Goal: Task Accomplishment & Management: Use online tool/utility

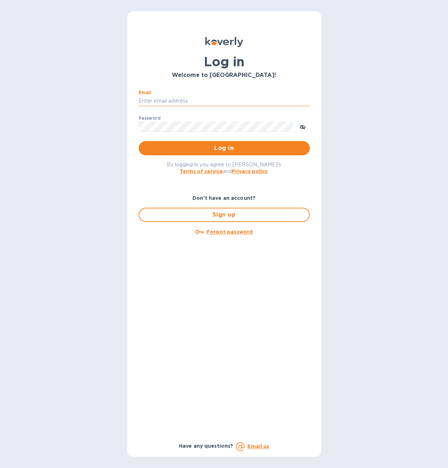
click at [158, 103] on input "Email" at bounding box center [224, 101] width 171 height 11
type input "spainwinecollection@gmail.com"
click at [139, 141] on button "Log in" at bounding box center [224, 148] width 171 height 14
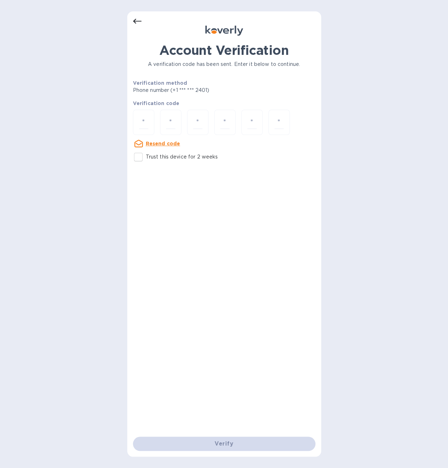
click at [146, 155] on input "Trust this device for 2 weeks" at bounding box center [138, 157] width 15 height 15
checkbox input "true"
click at [214, 444] on div "Verify" at bounding box center [224, 444] width 188 height 20
click at [148, 116] on input "number" at bounding box center [143, 122] width 9 height 13
type input "9"
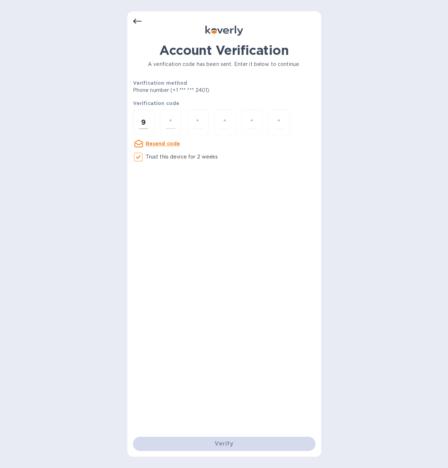
type input "4"
type input "1"
type input "5"
type input "7"
type input "0"
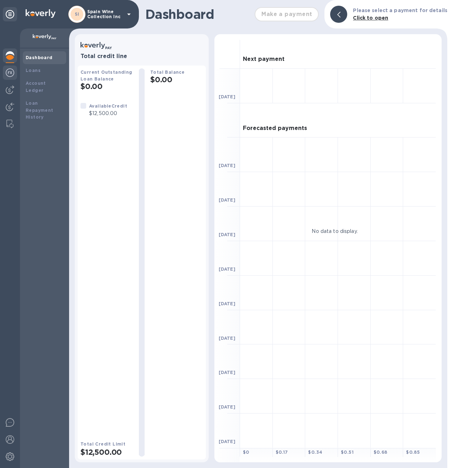
click at [10, 74] on img at bounding box center [10, 72] width 9 height 9
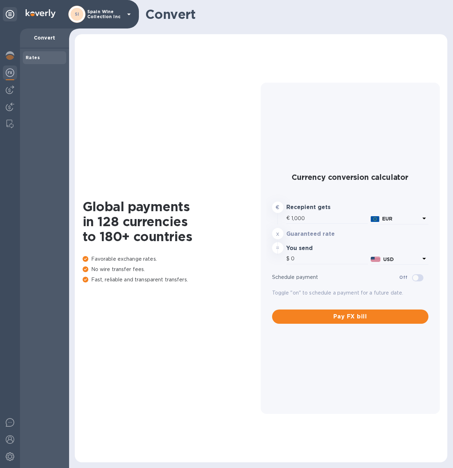
type input "1,167.01"
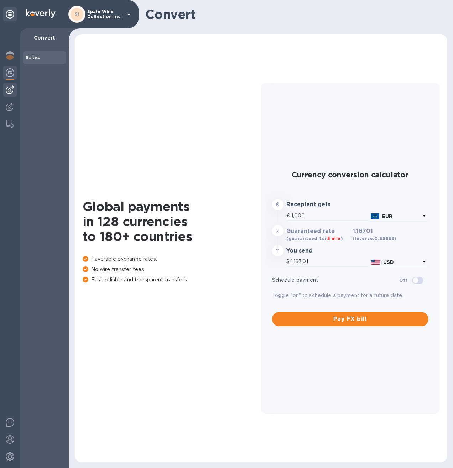
click at [13, 85] on img at bounding box center [10, 89] width 9 height 9
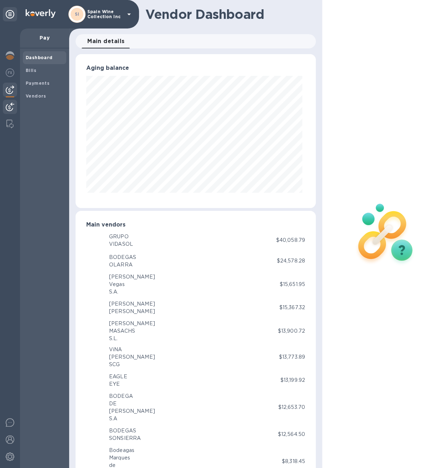
scroll to position [154, 237]
click at [12, 106] on img at bounding box center [10, 107] width 9 height 9
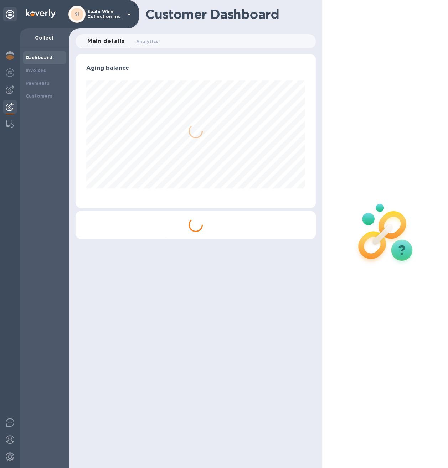
scroll to position [154, 240]
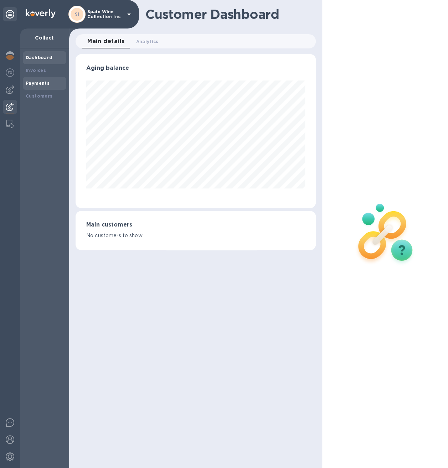
click at [25, 84] on div "Payments" at bounding box center [44, 83] width 43 height 13
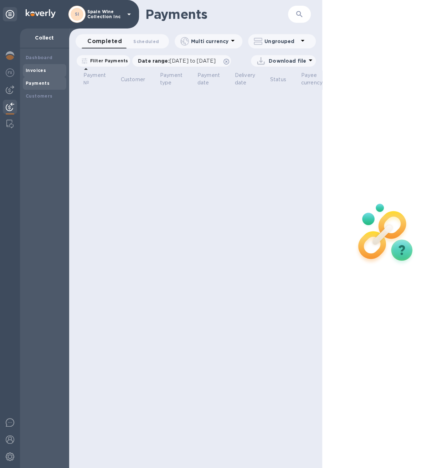
click at [41, 71] on b "Invoices" at bounding box center [36, 70] width 20 height 5
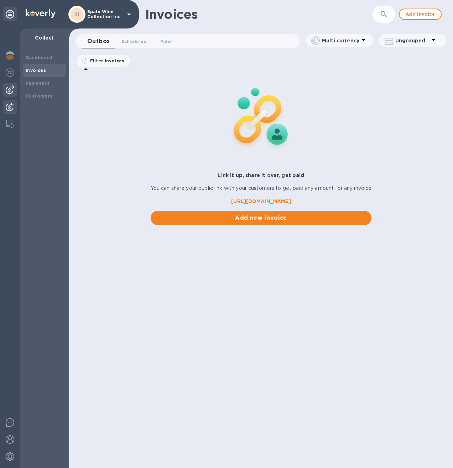
click at [6, 84] on div at bounding box center [10, 90] width 14 height 14
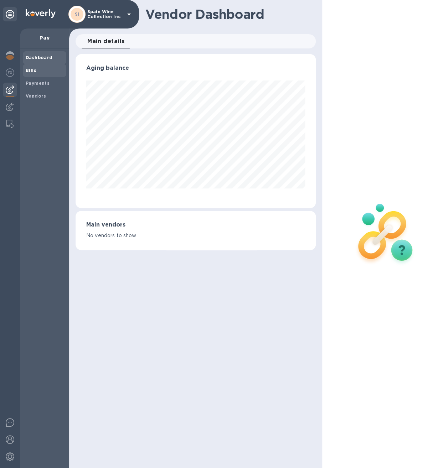
click at [34, 68] on b "Bills" at bounding box center [31, 70] width 11 height 5
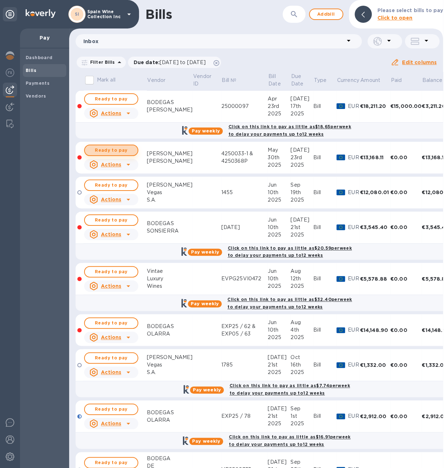
click at [114, 148] on span "Ready to pay" at bounding box center [110, 150] width 41 height 9
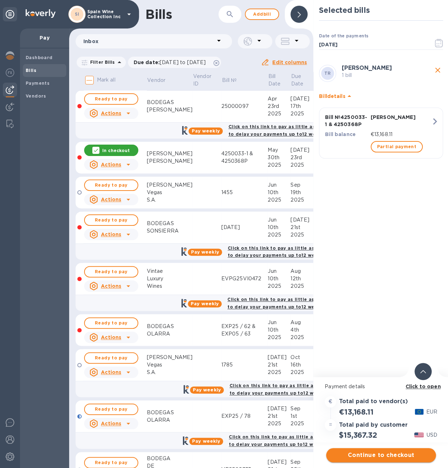
click at [360, 451] on span "Continue to checkout" at bounding box center [380, 455] width 98 height 9
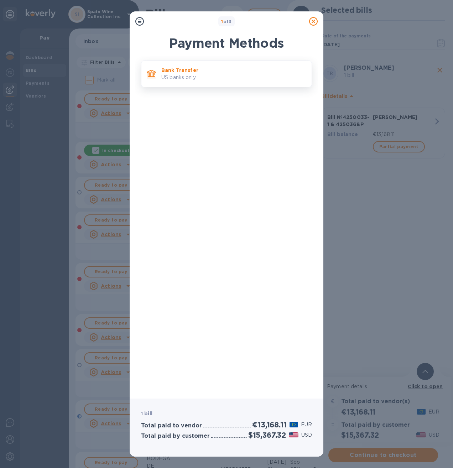
click at [205, 84] on div "Bank Transfer US banks only." at bounding box center [226, 74] width 171 height 27
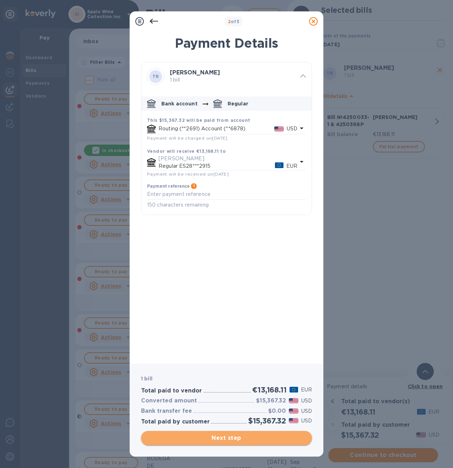
click at [243, 437] on span "Next step" at bounding box center [227, 438] width 160 height 9
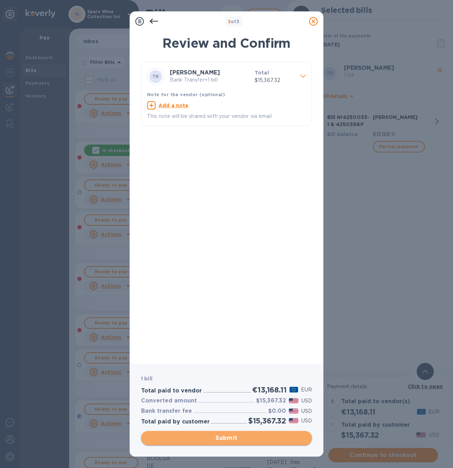
click at [217, 439] on span "Submit" at bounding box center [227, 438] width 160 height 9
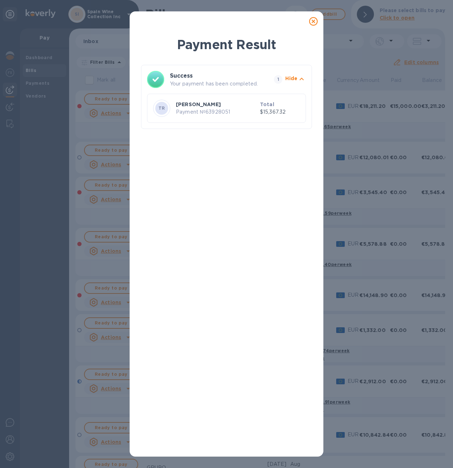
click at [315, 18] on icon at bounding box center [313, 21] width 9 height 9
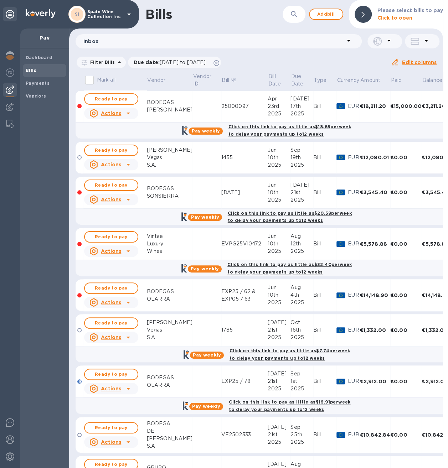
click at [43, 72] on span "Bills" at bounding box center [45, 70] width 38 height 7
click at [38, 87] on div "Payments" at bounding box center [44, 83] width 43 height 13
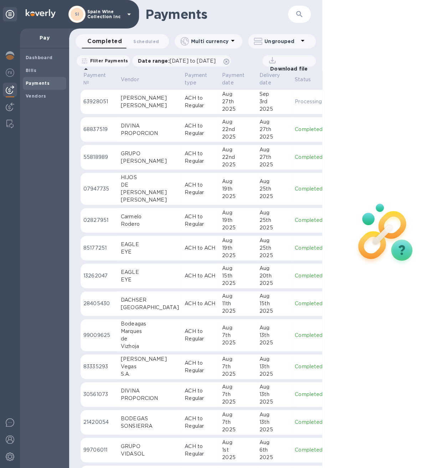
click at [146, 104] on div "[PERSON_NAME]" at bounding box center [150, 105] width 58 height 7
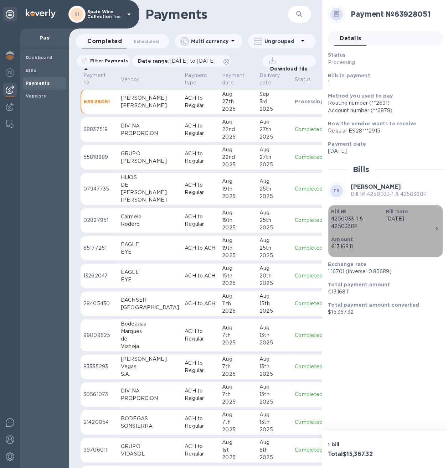
click at [429, 230] on div "Bill Date [DATE]" at bounding box center [409, 219] width 54 height 28
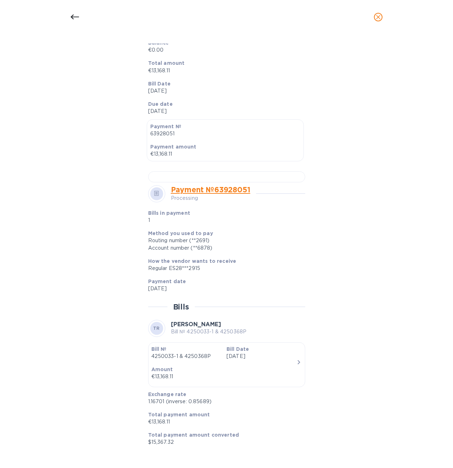
scroll to position [94, 0]
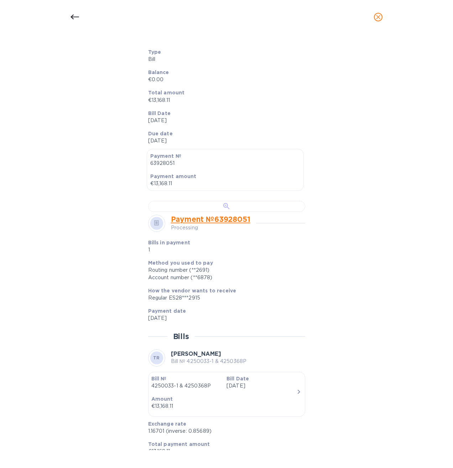
click at [229, 212] on div at bounding box center [226, 206] width 157 height 11
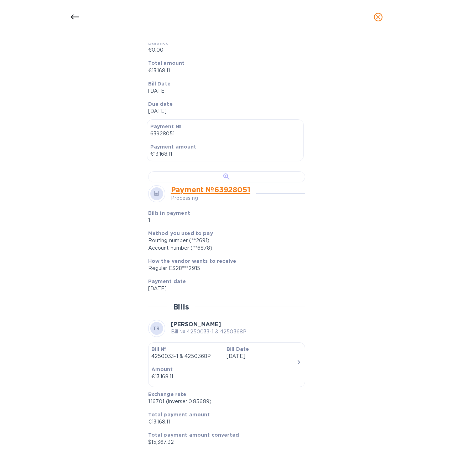
scroll to position [331, 0]
